Goal: Information Seeking & Learning: Check status

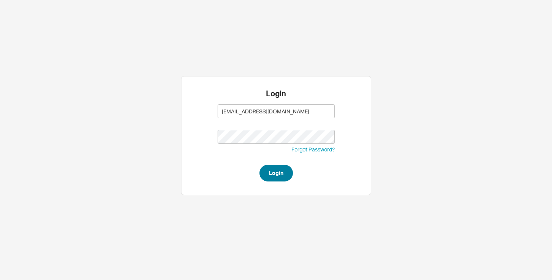
type input "abe@homeandstone.com"
click at [279, 175] on button "Login" at bounding box center [276, 173] width 33 height 17
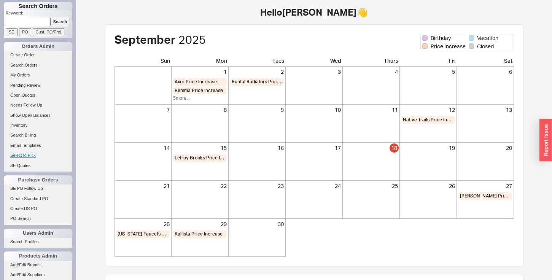
scroll to position [63, 0]
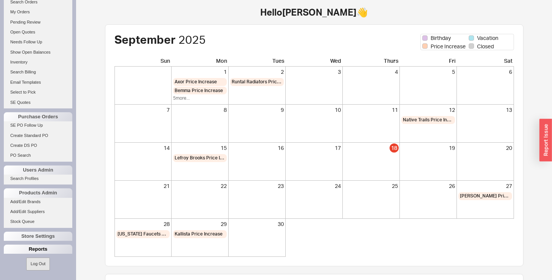
click at [33, 250] on div "Reports" at bounding box center [38, 249] width 69 height 9
click at [29, 268] on link "Total Sales Reports" at bounding box center [38, 268] width 69 height 8
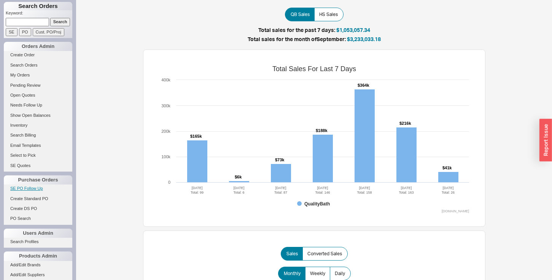
scroll to position [63, 0]
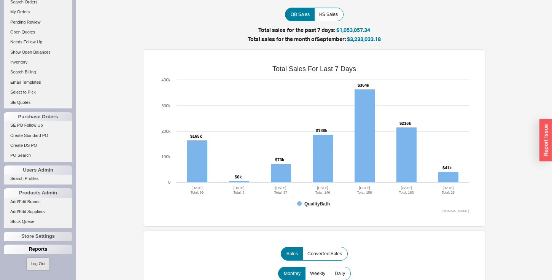
click at [32, 252] on div "Reports" at bounding box center [38, 249] width 69 height 9
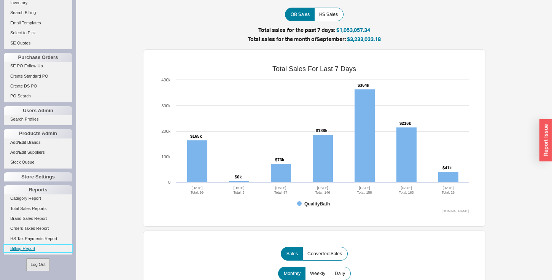
click at [29, 250] on link "Billing Report" at bounding box center [38, 249] width 69 height 8
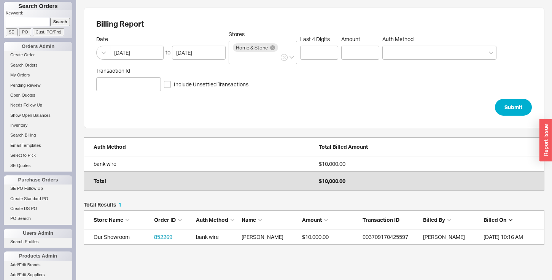
scroll to position [43, 461]
